Goal: Task Accomplishment & Management: Use online tool/utility

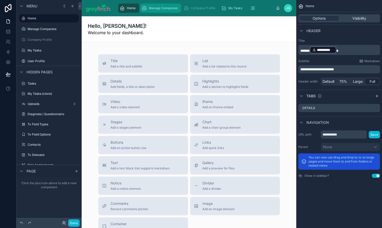
click at [153, 5] on div "Manage Companies" at bounding box center [161, 8] width 38 height 8
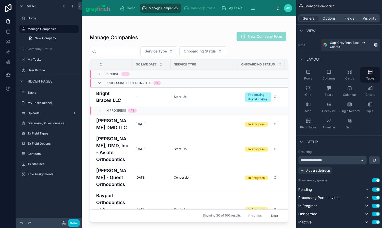
click at [74, 227] on div "Done" at bounding box center [48, 223] width 65 height 10
click at [75, 225] on button "Done" at bounding box center [73, 223] width 11 height 7
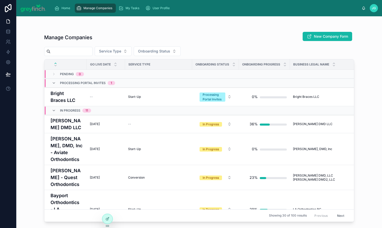
click at [75, 50] on input "text" at bounding box center [72, 51] width 42 height 7
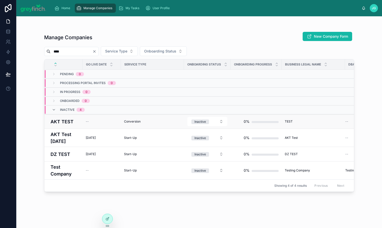
type input "****"
click at [78, 124] on h4 "AKT TEST" at bounding box center [65, 121] width 29 height 7
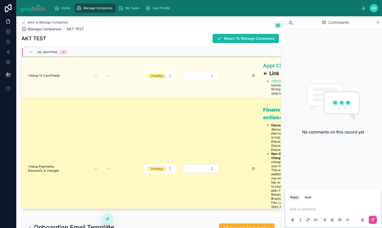
scroll to position [2306, 0]
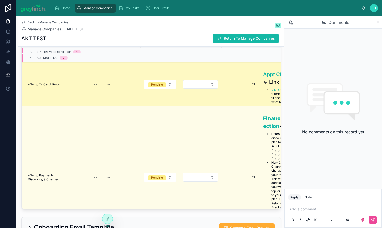
click at [46, 87] on span "*Setup Tx Card Fields" at bounding box center [44, 84] width 32 height 4
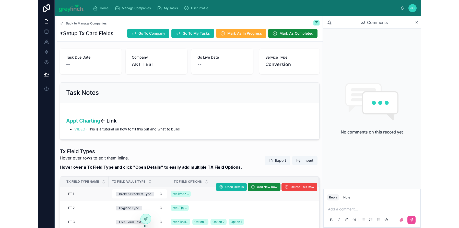
scroll to position [121, 0]
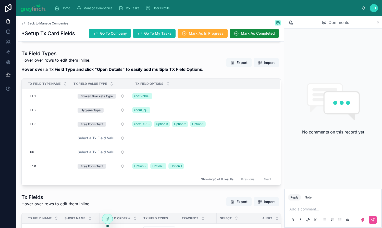
click at [238, 64] on button "Export" at bounding box center [238, 62] width 25 height 9
click at [110, 220] on div at bounding box center [107, 219] width 10 height 10
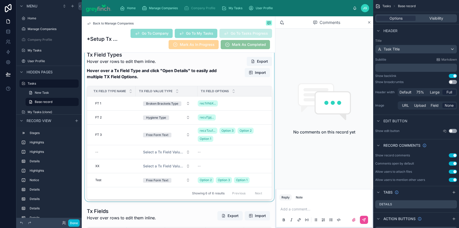
scroll to position [3313, 0]
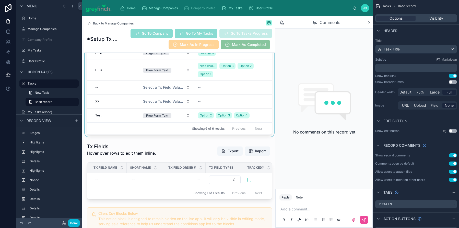
click at [206, 69] on div at bounding box center [179, 60] width 191 height 153
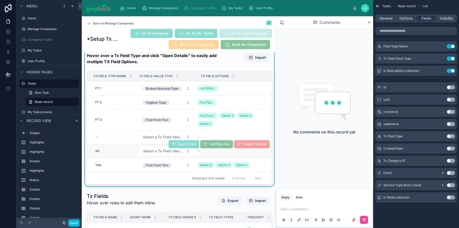
scroll to position [3294, 0]
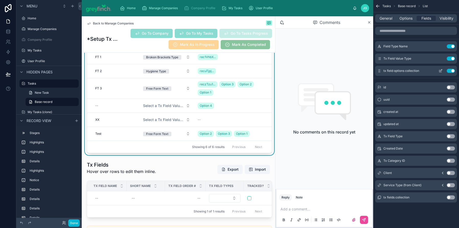
click at [382, 71] on icon "scrollable content" at bounding box center [440, 71] width 4 height 4
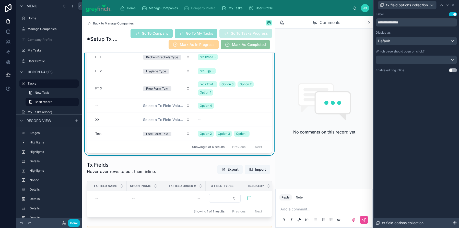
click at [382, 223] on div "tx field options collection" at bounding box center [415, 223] width 85 height 10
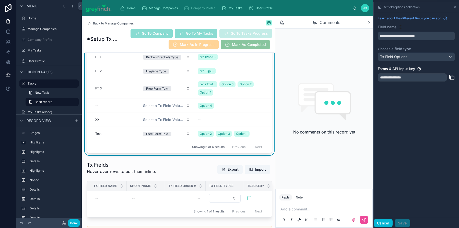
click at [382, 222] on button "Cancel" at bounding box center [382, 224] width 19 height 8
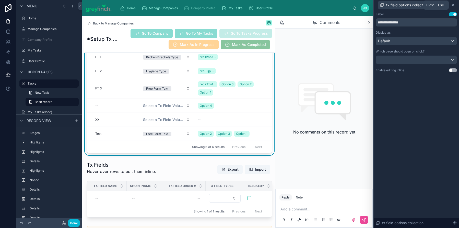
click at [382, 5] on icon at bounding box center [453, 5] width 4 height 4
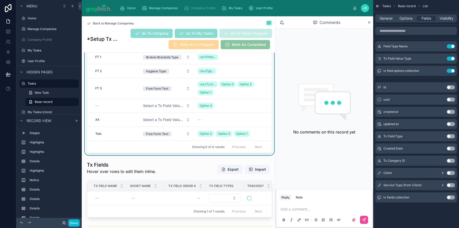
click at [382, 198] on button "Use setting" at bounding box center [450, 198] width 8 height 4
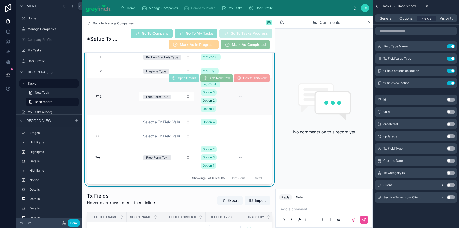
scroll to position [0, 9]
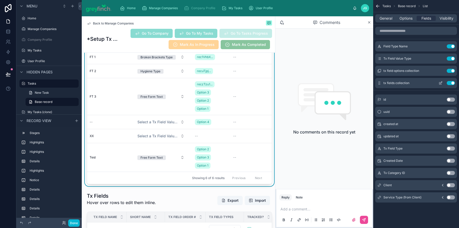
click at [382, 84] on button "Use setting" at bounding box center [450, 83] width 8 height 4
